Goal: Task Accomplishment & Management: Use online tool/utility

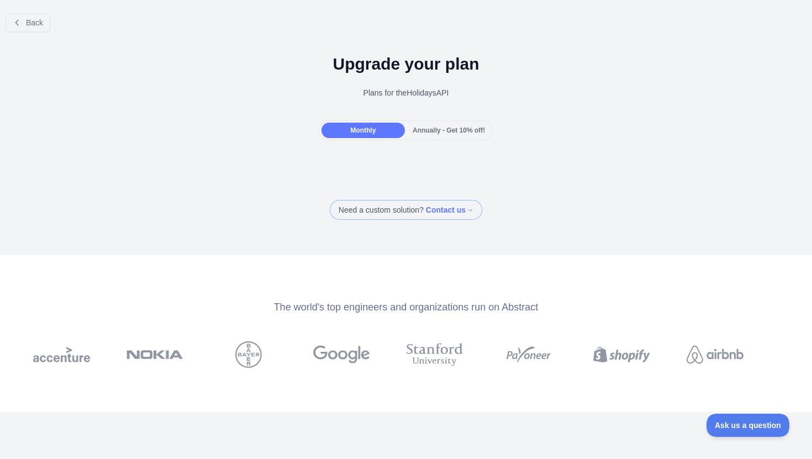
click at [430, 132] on span "Annually - Get 10% off!" at bounding box center [448, 130] width 72 height 8
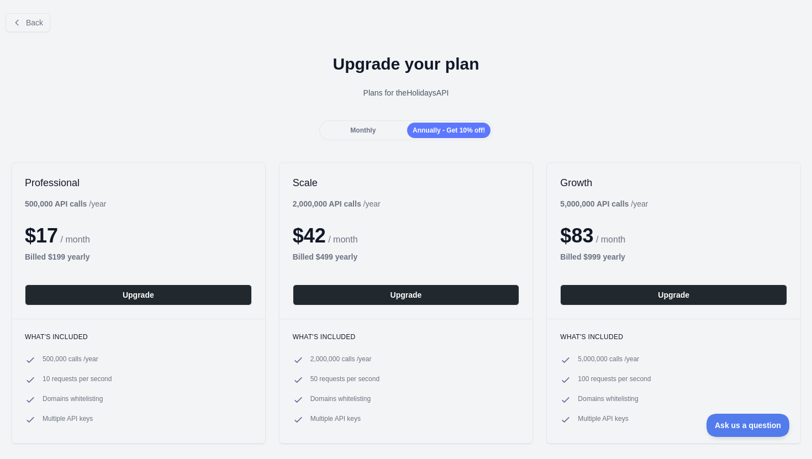
click at [380, 129] on div "Monthly" at bounding box center [362, 130] width 83 height 15
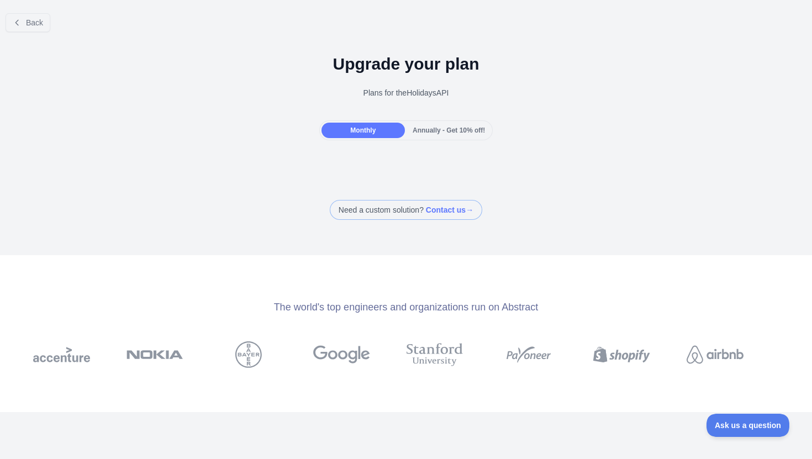
click at [422, 136] on div "Annually - Get 10% off!" at bounding box center [448, 130] width 83 height 15
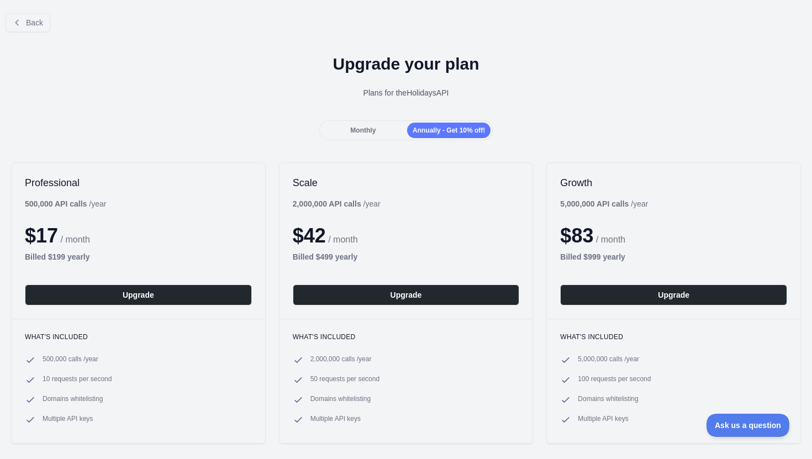
click at [345, 128] on div "Monthly" at bounding box center [362, 130] width 83 height 15
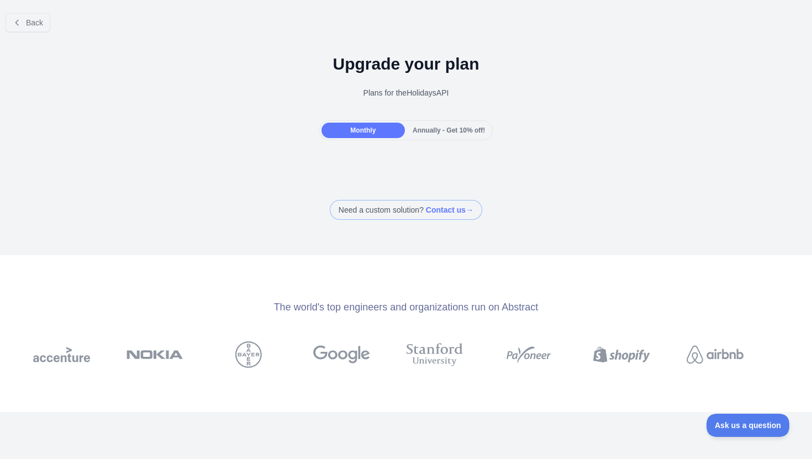
click at [436, 133] on span "Annually - Get 10% off!" at bounding box center [448, 130] width 72 height 8
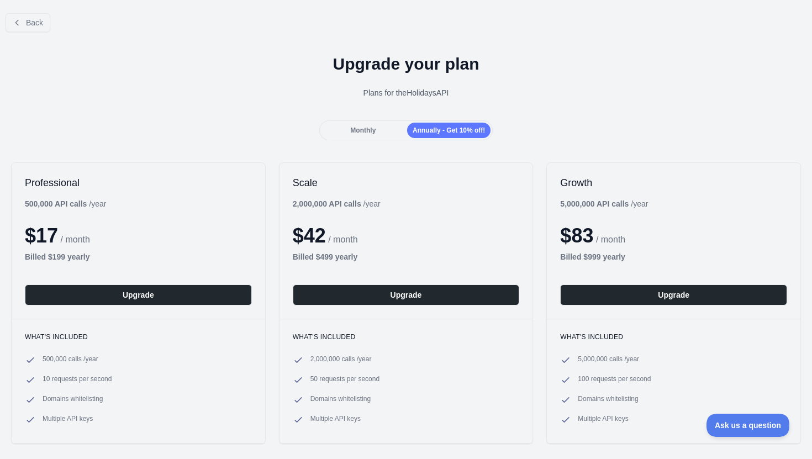
click at [369, 125] on div "Monthly" at bounding box center [362, 130] width 83 height 15
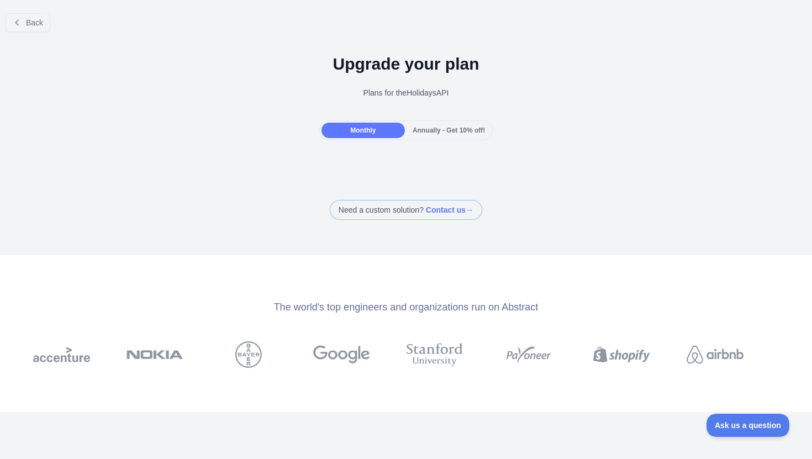
click at [426, 135] on div "Annually - Get 10% off!" at bounding box center [448, 130] width 83 height 15
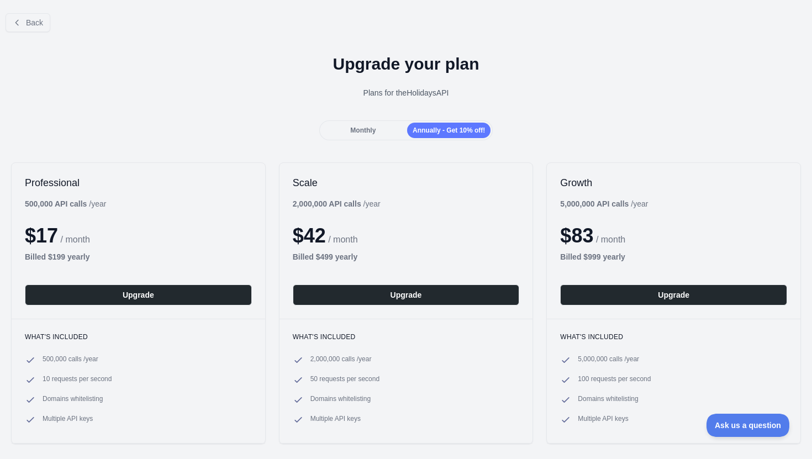
click at [367, 129] on span "Monthly" at bounding box center [362, 130] width 25 height 8
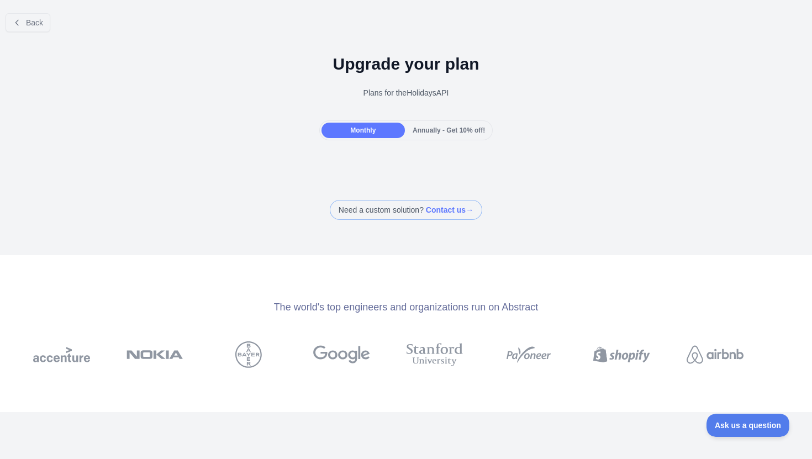
click at [425, 136] on div "Annually - Get 10% off!" at bounding box center [448, 130] width 83 height 15
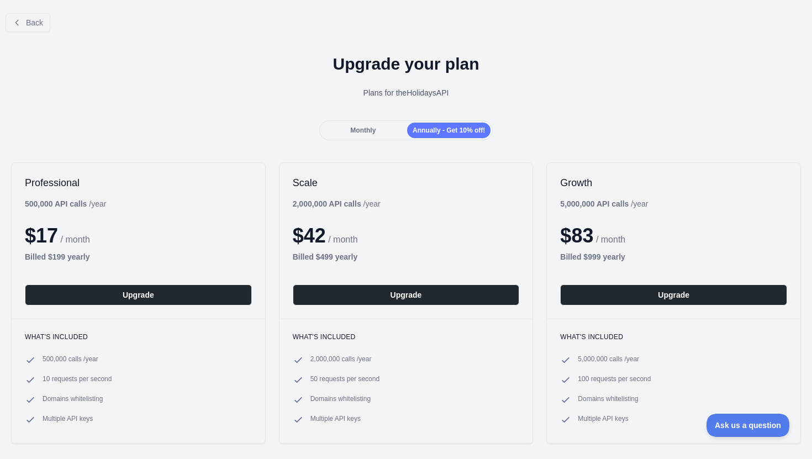
click at [367, 130] on span "Monthly" at bounding box center [362, 130] width 25 height 8
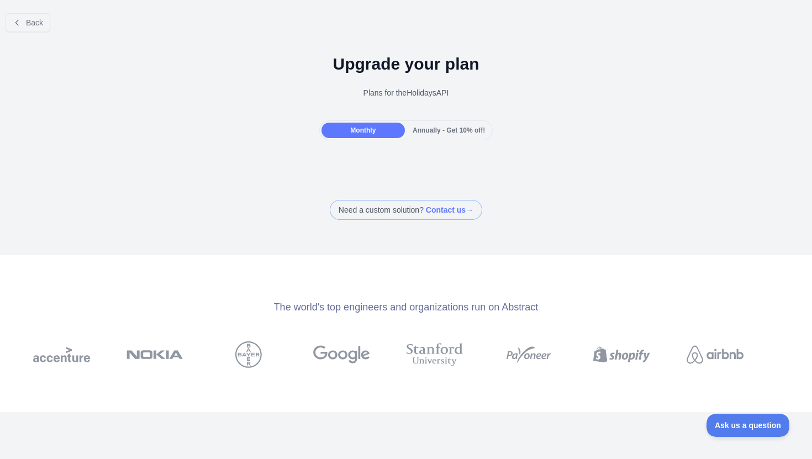
click at [426, 136] on div "Annually - Get 10% off!" at bounding box center [448, 130] width 83 height 15
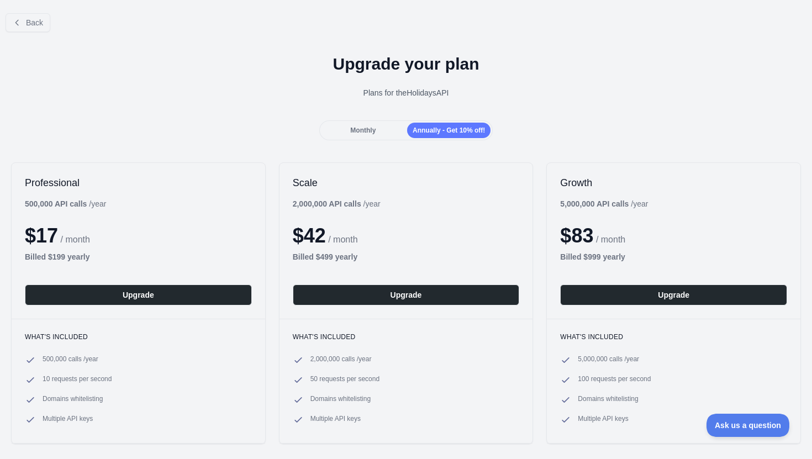
click at [362, 131] on span "Monthly" at bounding box center [362, 130] width 25 height 8
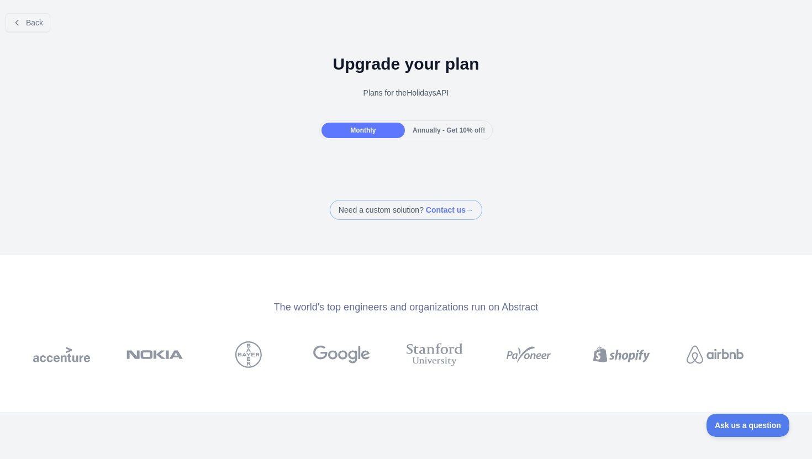
click at [463, 138] on div "Monthly Annually - Get 10% off!" at bounding box center [406, 130] width 174 height 20
click at [437, 133] on span "Annually - Get 10% off!" at bounding box center [448, 130] width 72 height 8
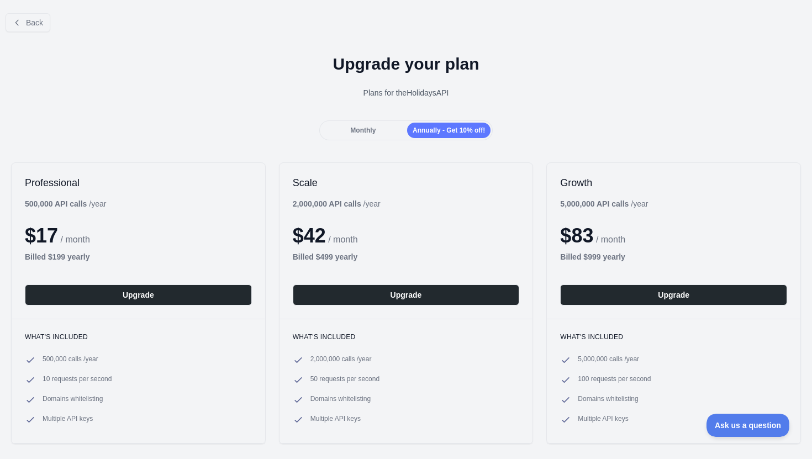
click at [369, 129] on span "Monthly" at bounding box center [362, 130] width 25 height 8
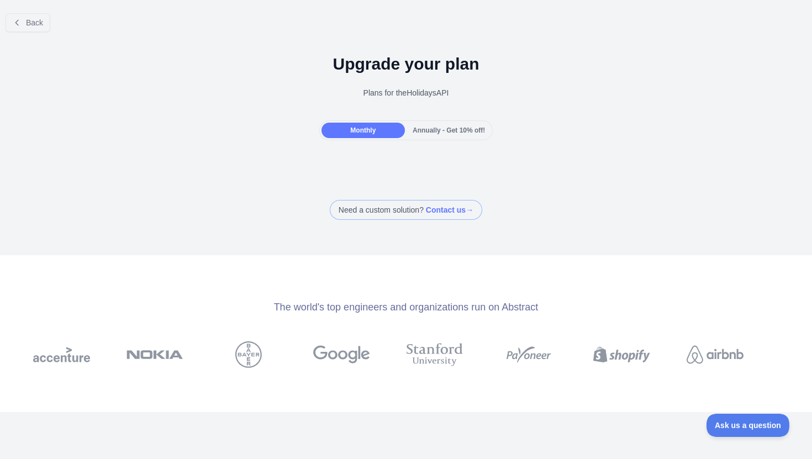
click at [451, 135] on div "Annually - Get 10% off!" at bounding box center [448, 130] width 83 height 15
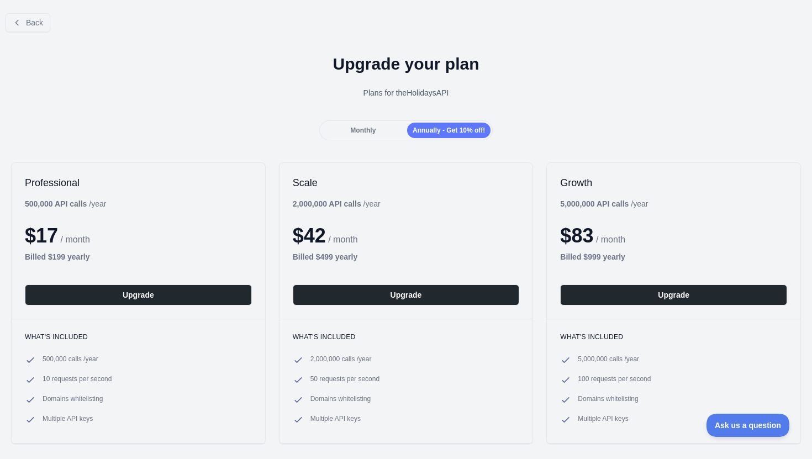
click at [383, 137] on div "Monthly" at bounding box center [362, 130] width 83 height 15
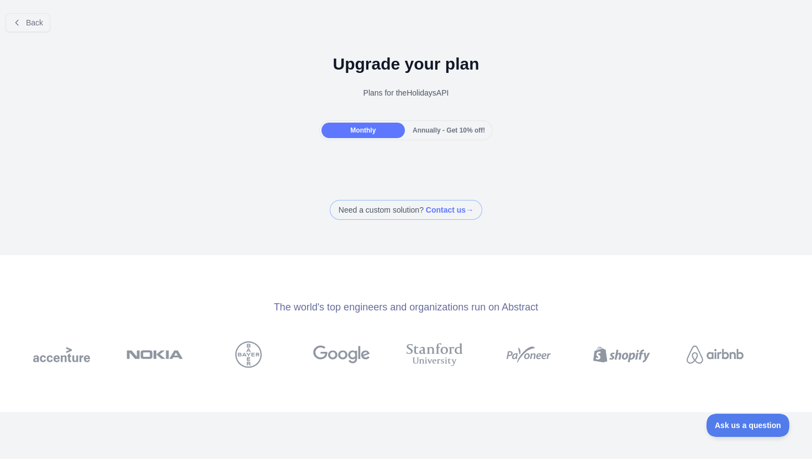
click at [441, 134] on span "Annually - Get 10% off!" at bounding box center [448, 130] width 72 height 8
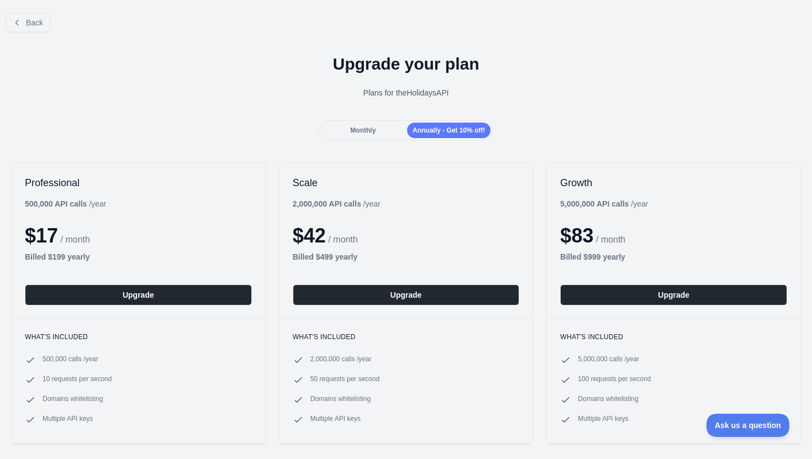
click at [375, 130] on div "Monthly" at bounding box center [362, 130] width 83 height 15
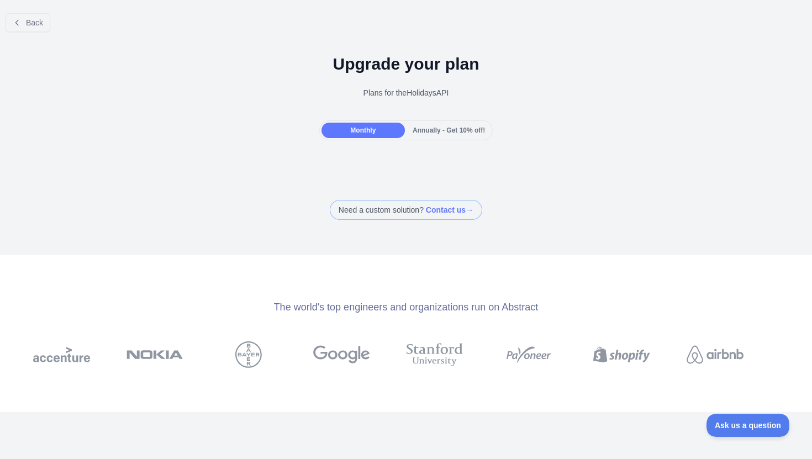
click at [440, 135] on div "Annually - Get 10% off!" at bounding box center [448, 130] width 83 height 15
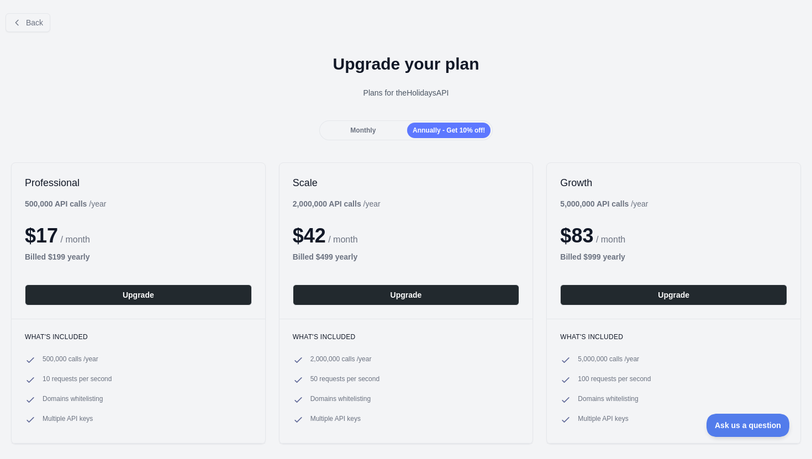
click at [364, 131] on span "Monthly" at bounding box center [362, 130] width 25 height 8
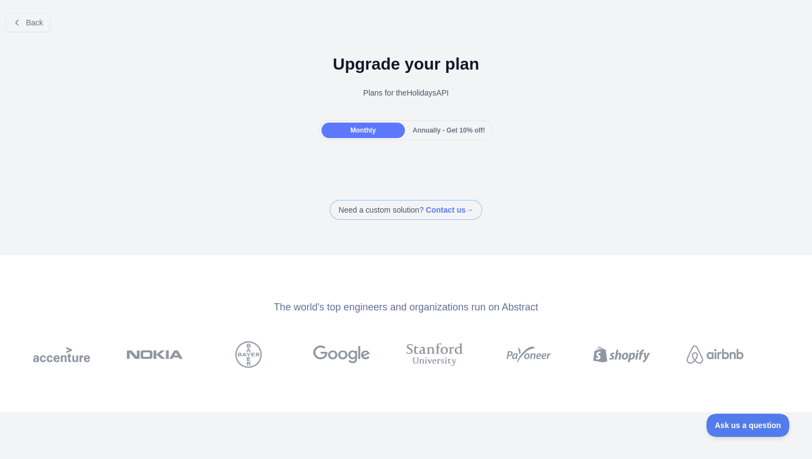
click at [440, 131] on span "Annually - Get 10% off!" at bounding box center [448, 130] width 72 height 8
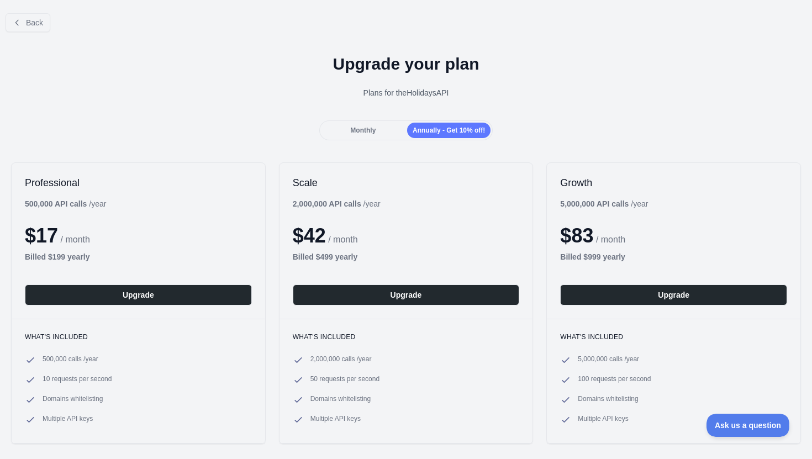
click at [364, 131] on span "Monthly" at bounding box center [362, 130] width 25 height 8
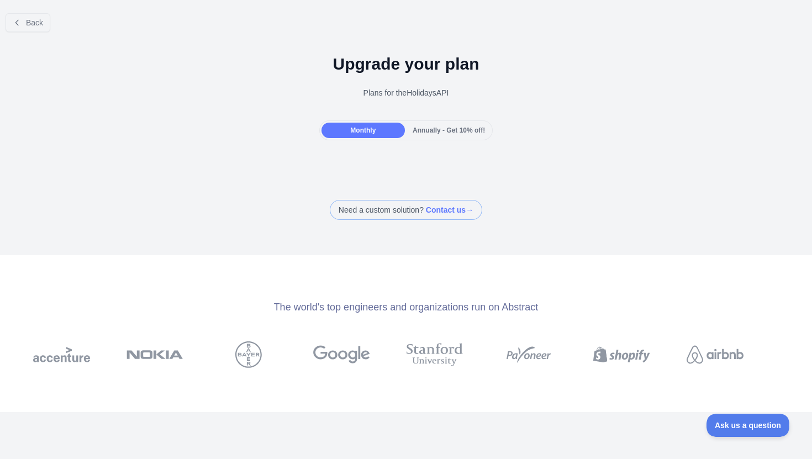
click at [418, 136] on div "Annually - Get 10% off!" at bounding box center [448, 130] width 83 height 15
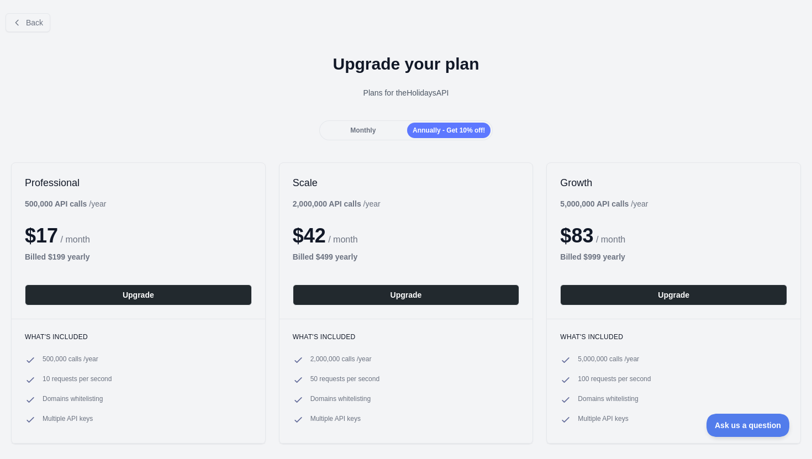
click at [350, 131] on span "Monthly" at bounding box center [362, 130] width 25 height 8
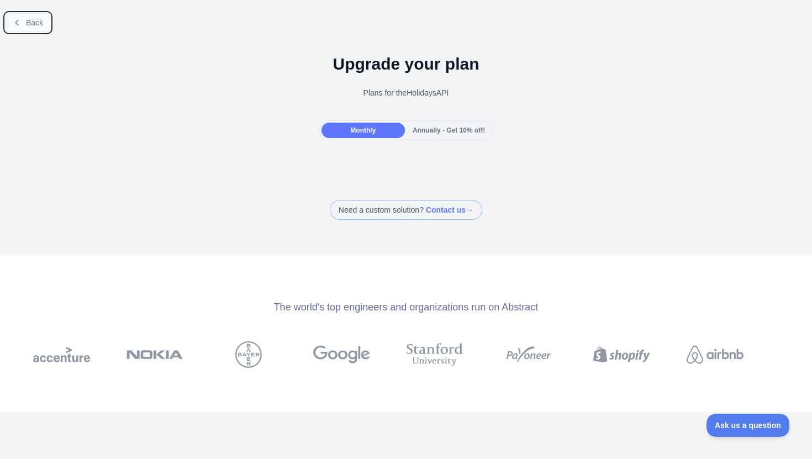
click at [37, 23] on span "Back" at bounding box center [34, 22] width 17 height 9
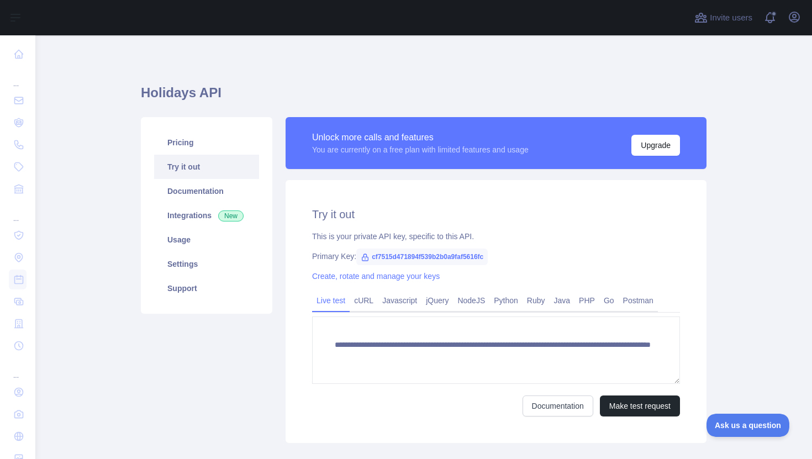
scroll to position [22, 0]
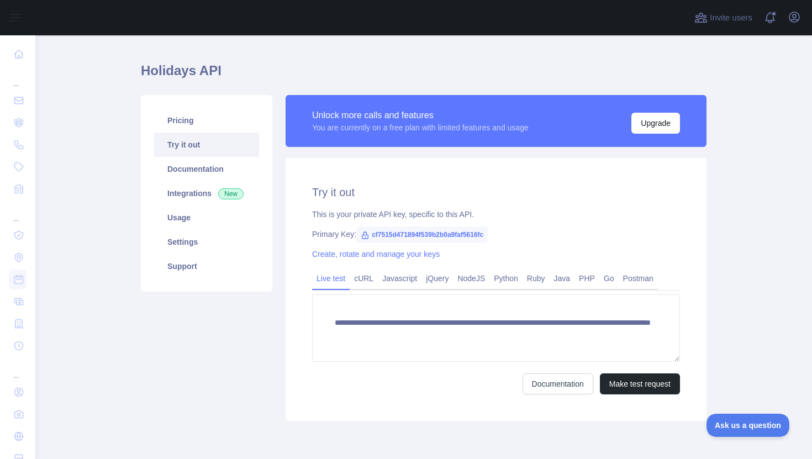
click at [388, 235] on span "cf7515d471894f539b2b0a9faf5616fc" at bounding box center [421, 234] width 131 height 17
copy span "cf7515d471894f539b2b0a9faf5616fc"
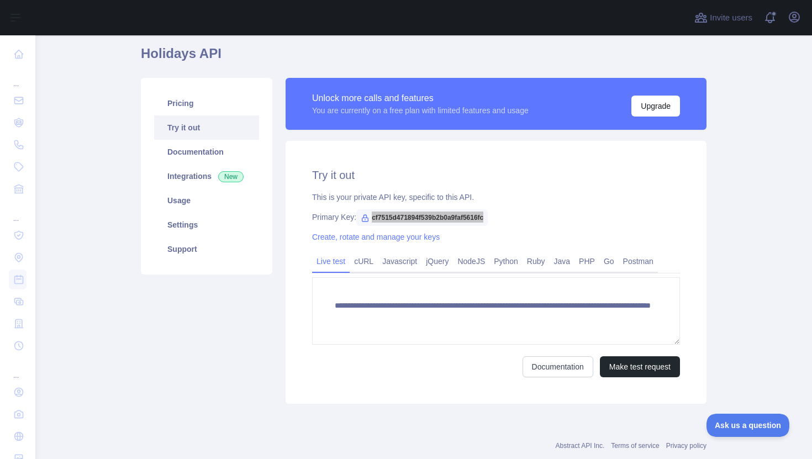
scroll to position [44, 0]
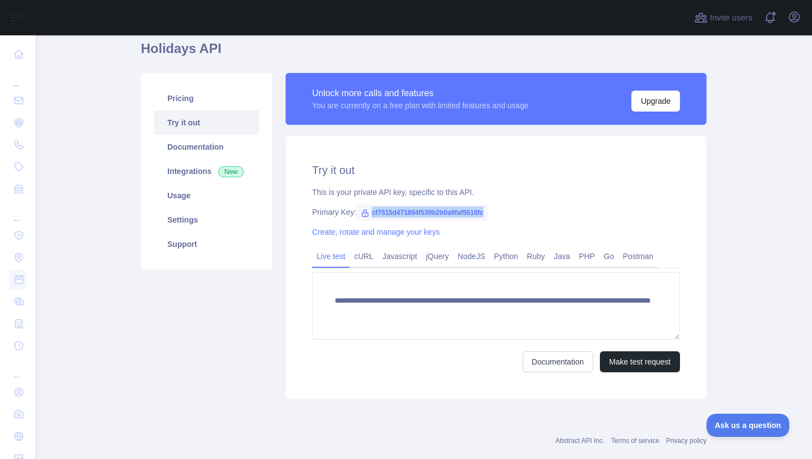
click at [400, 215] on span "cf7515d471894f539b2b0a9faf5616fc" at bounding box center [421, 212] width 131 height 17
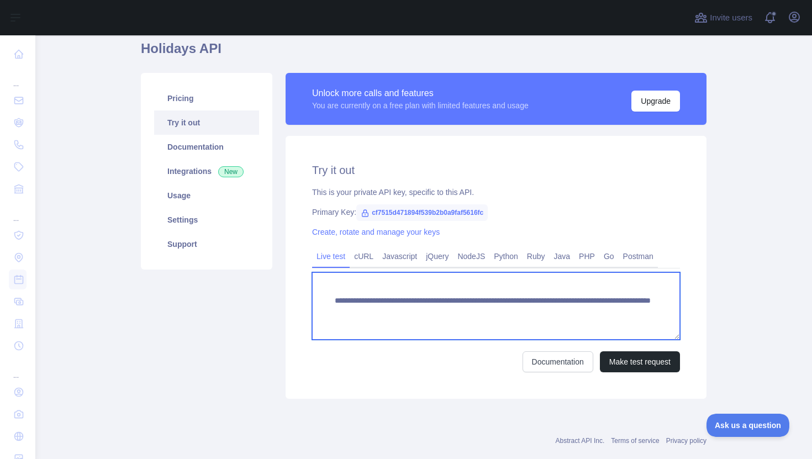
click at [421, 311] on textarea "**********" at bounding box center [496, 305] width 368 height 67
drag, startPoint x: 553, startPoint y: 312, endPoint x: 559, endPoint y: 322, distance: 12.1
click at [559, 322] on textarea "**********" at bounding box center [496, 305] width 368 height 67
click at [592, 322] on textarea "**********" at bounding box center [496, 305] width 368 height 67
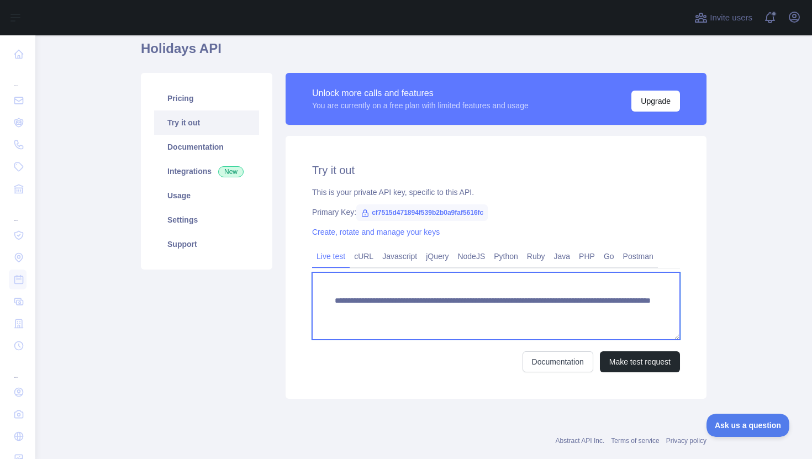
drag, startPoint x: 575, startPoint y: 312, endPoint x: 575, endPoint y: 324, distance: 12.2
click at [575, 324] on textarea "**********" at bounding box center [496, 305] width 368 height 67
